Goal: Task Accomplishment & Management: Manage account settings

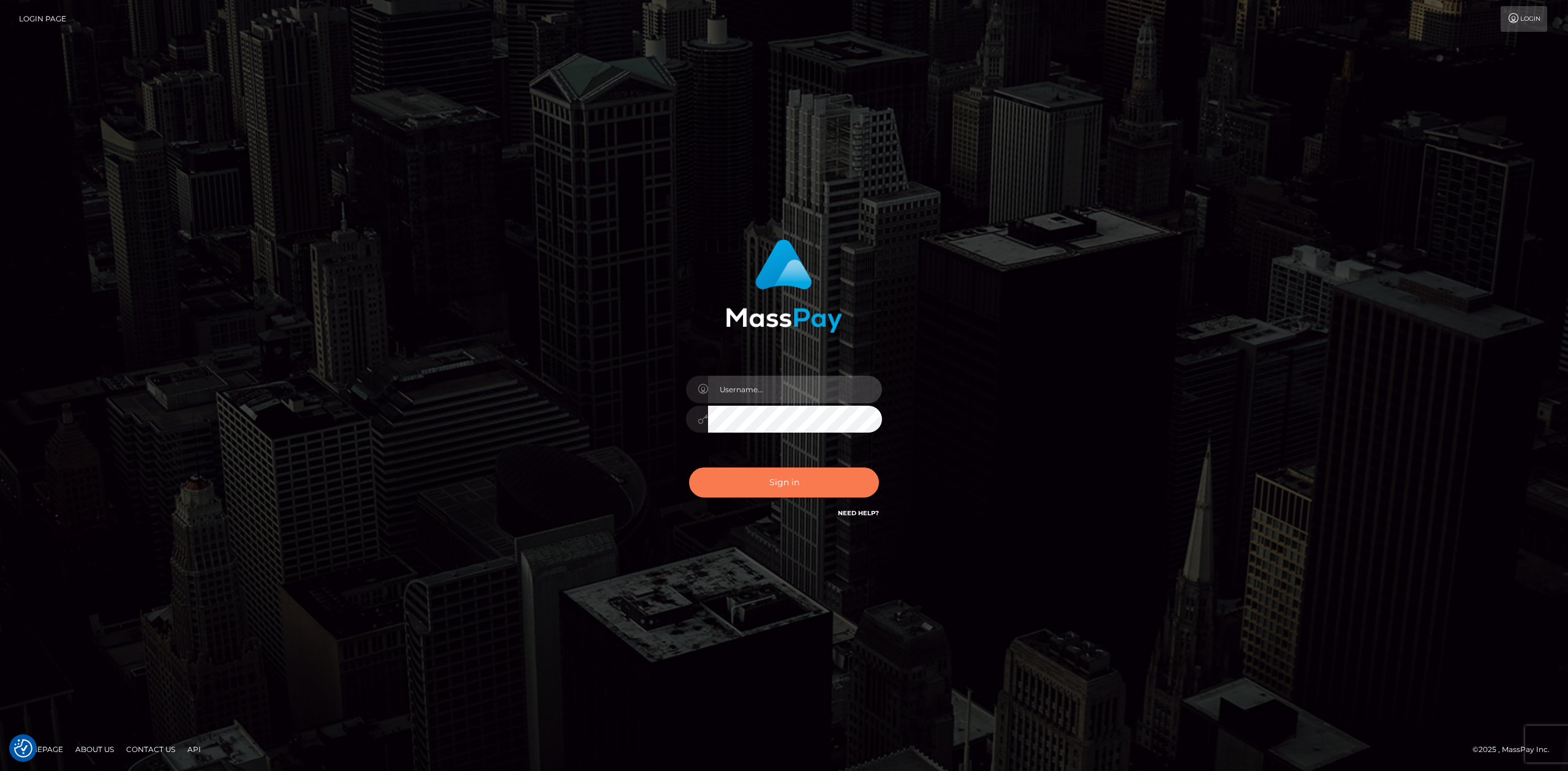
type input "Allen.megabonanza"
click at [768, 470] on button "Sign in" at bounding box center [784, 483] width 190 height 30
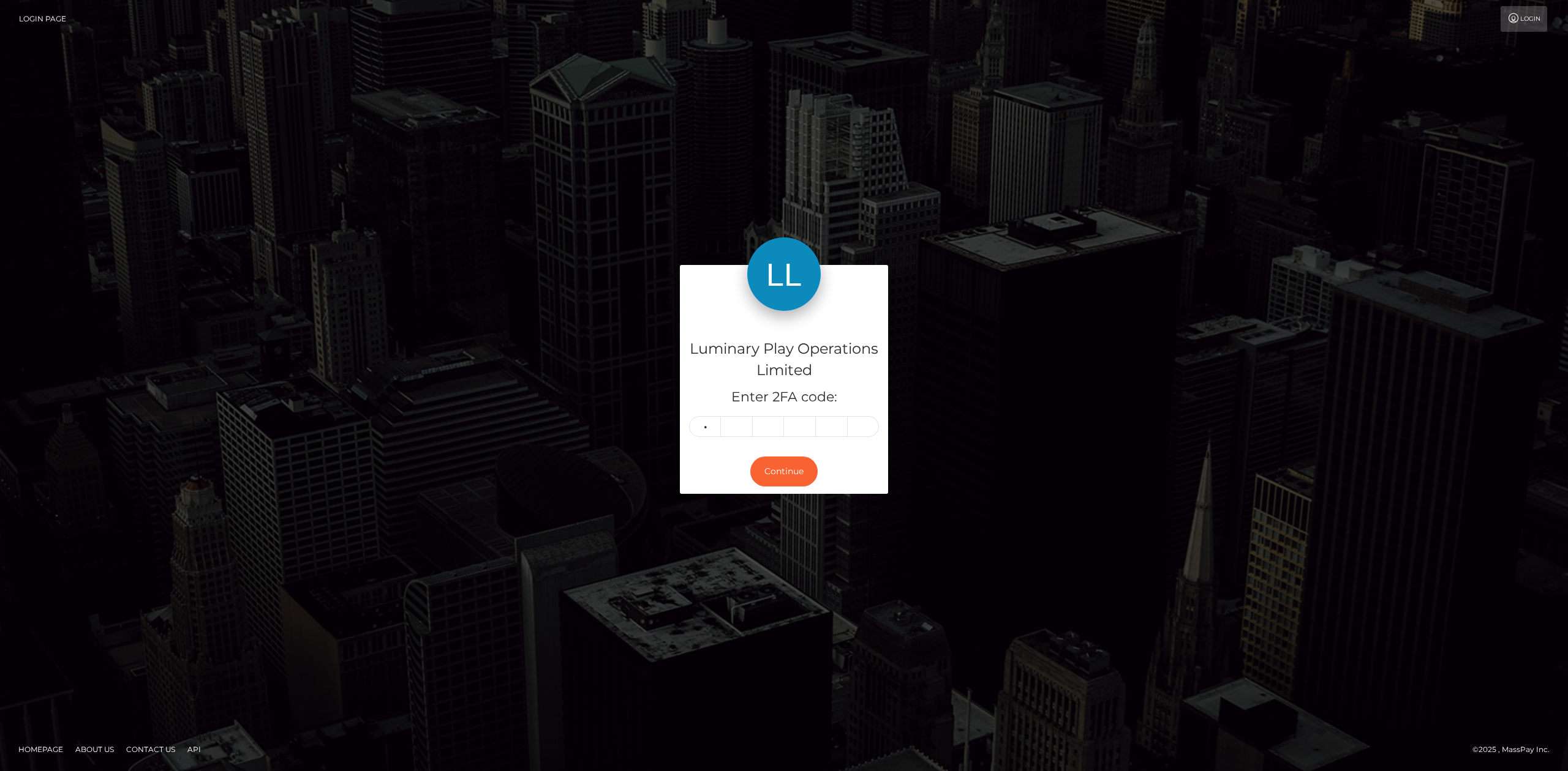
type input "9"
type input "7"
type input "9"
type input "5"
type input "7"
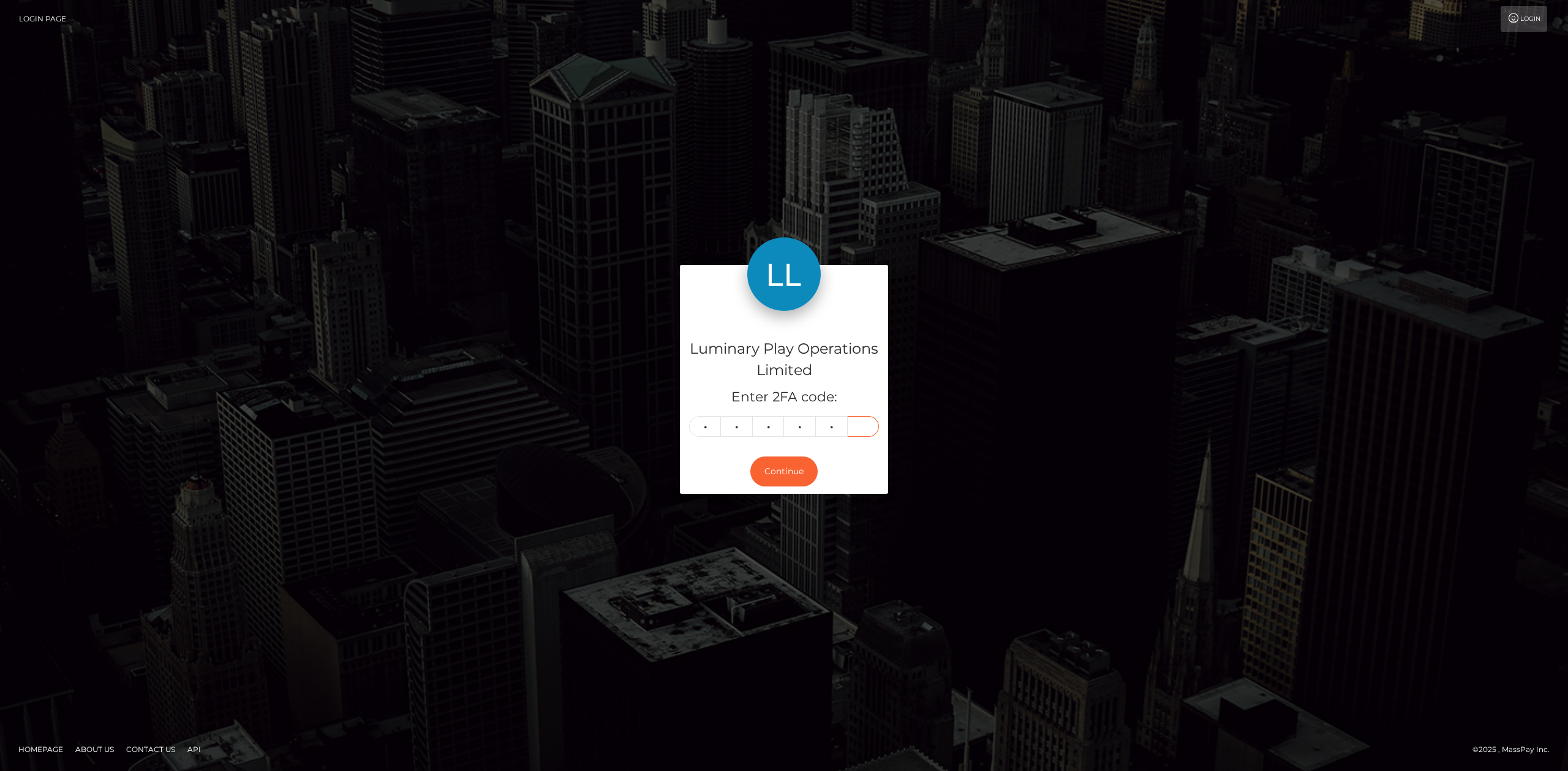
type input "1"
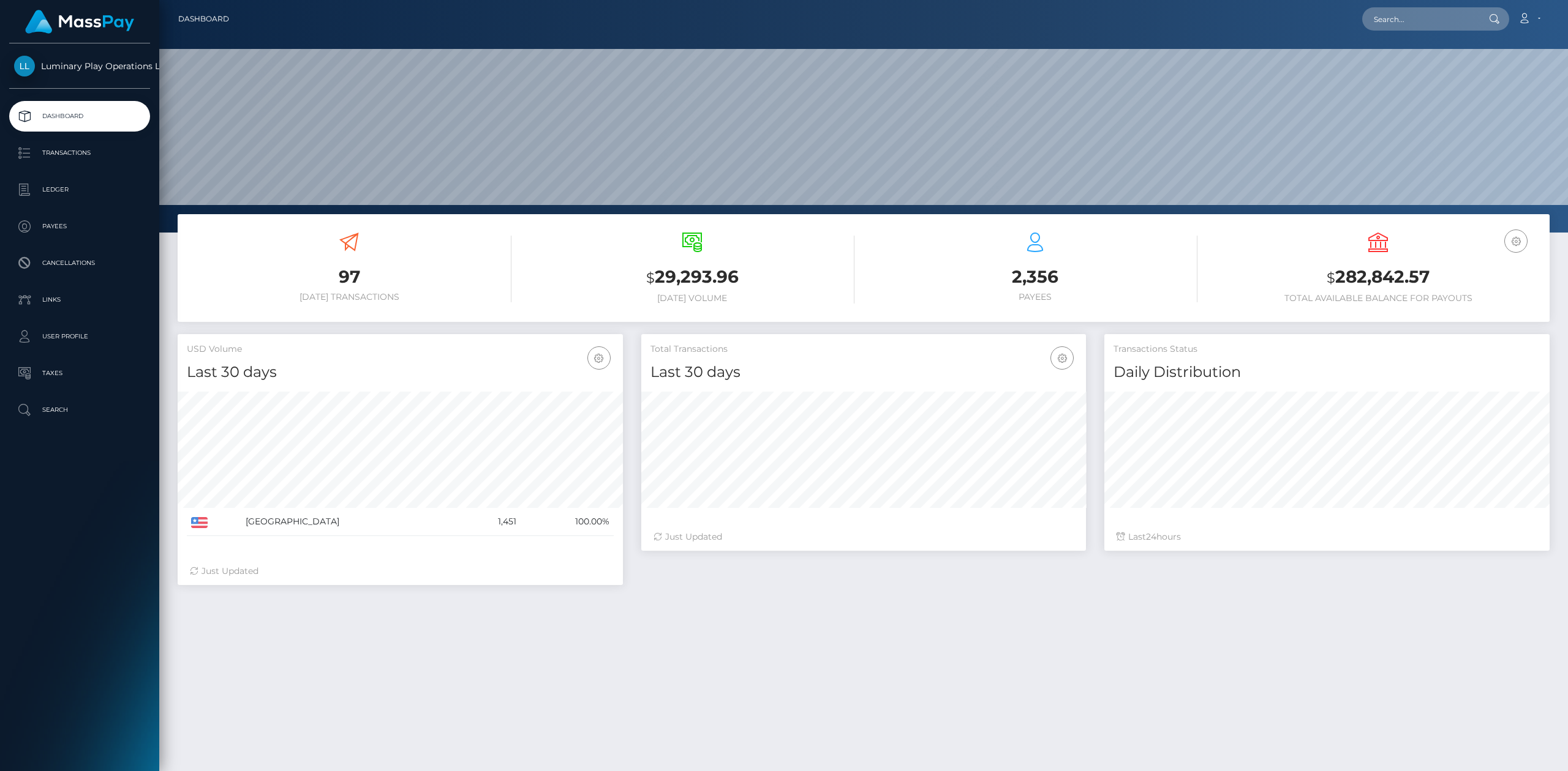
scroll to position [215, 445]
